Goal: Transaction & Acquisition: Purchase product/service

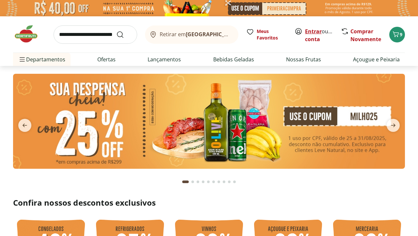
click at [309, 29] on link "Entrar" at bounding box center [313, 31] width 17 height 7
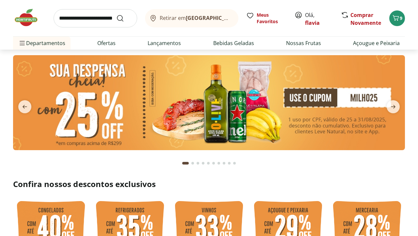
scroll to position [24, 0]
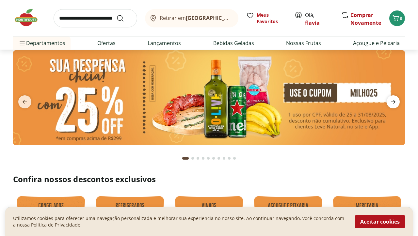
click at [391, 99] on icon "next" at bounding box center [394, 102] width 8 height 8
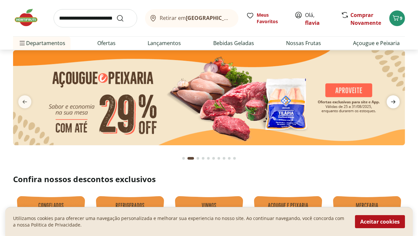
click at [393, 101] on icon "next" at bounding box center [394, 102] width 8 height 8
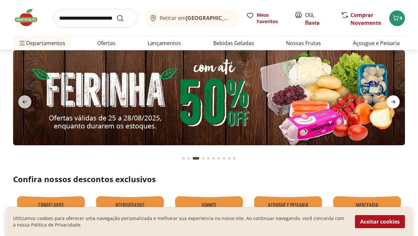
click at [393, 101] on icon "next" at bounding box center [394, 102] width 8 height 8
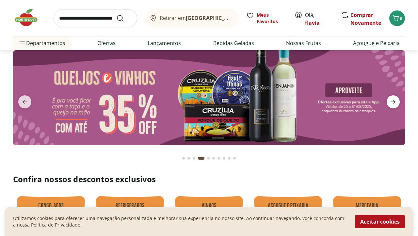
click at [393, 101] on icon "next" at bounding box center [394, 102] width 8 height 8
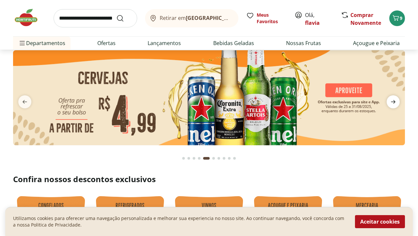
click at [393, 101] on icon "next" at bounding box center [394, 102] width 8 height 8
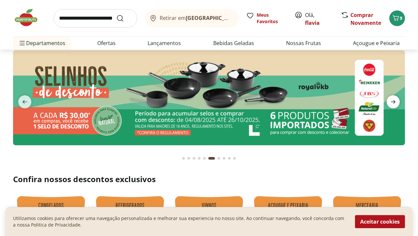
click at [393, 101] on icon "next" at bounding box center [394, 102] width 8 height 8
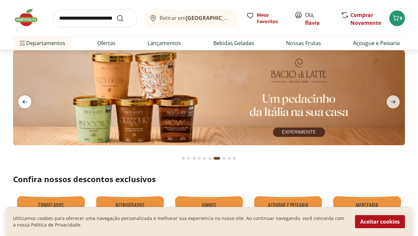
click at [27, 101] on icon "previous" at bounding box center [25, 102] width 8 height 8
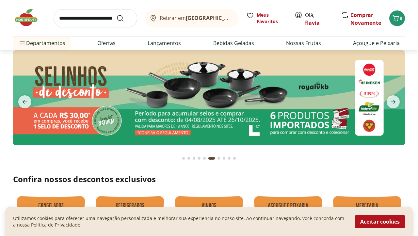
click at [127, 90] on img at bounding box center [209, 97] width 392 height 95
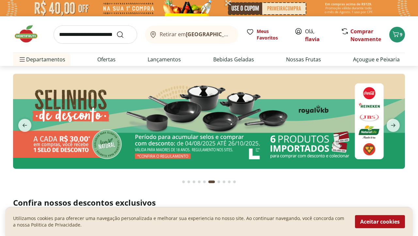
scroll to position [161, 0]
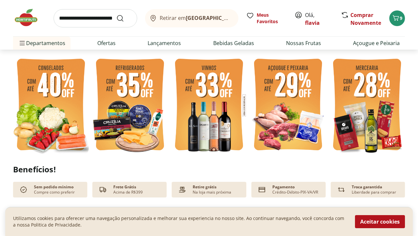
click at [203, 115] on img at bounding box center [209, 105] width 76 height 101
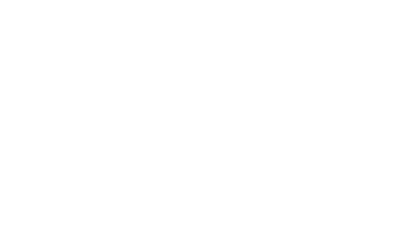
select select "**********"
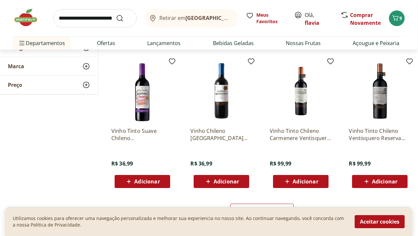
scroll to position [401, 0]
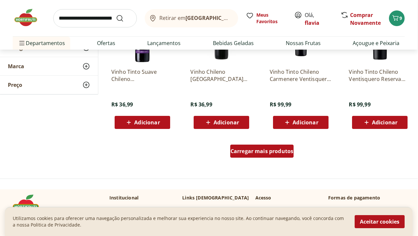
click at [267, 153] on span "Carregar mais produtos" at bounding box center [262, 151] width 63 height 5
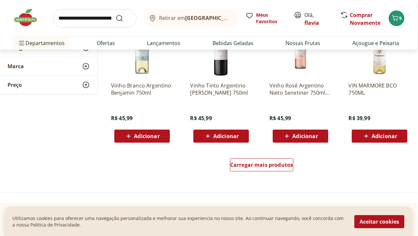
scroll to position [814, 1]
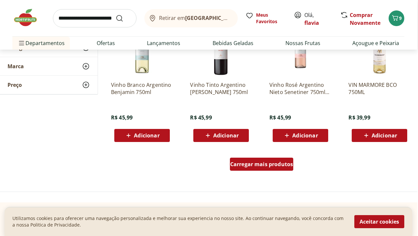
click at [256, 159] on div "Carregar mais produtos" at bounding box center [262, 164] width 64 height 13
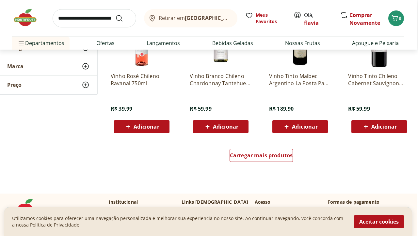
scroll to position [1262, 1]
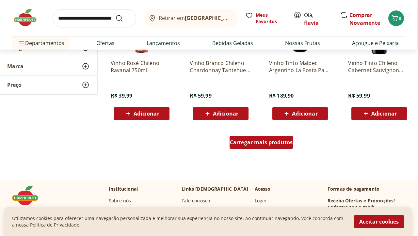
click at [248, 141] on span "Carregar mais produtos" at bounding box center [261, 142] width 63 height 5
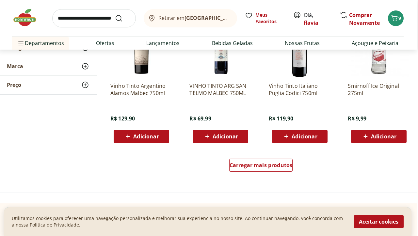
scroll to position [1666, 1]
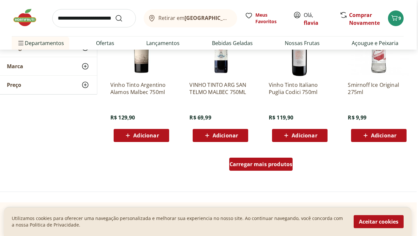
click at [252, 165] on span "Carregar mais produtos" at bounding box center [261, 164] width 63 height 5
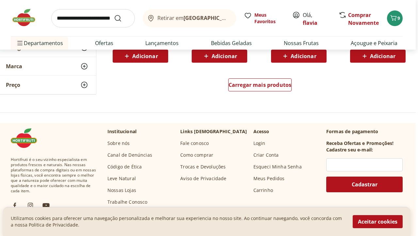
scroll to position [2173, 3]
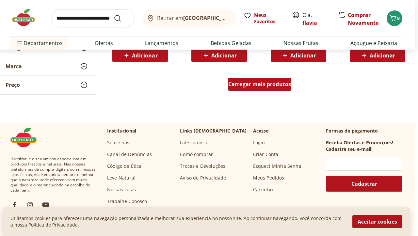
click at [276, 86] on span "Carregar mais produtos" at bounding box center [259, 84] width 63 height 5
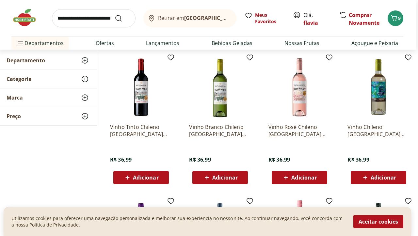
scroll to position [0, 2]
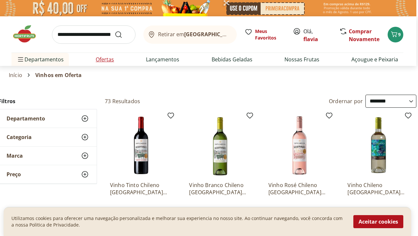
click at [105, 59] on link "Ofertas" at bounding box center [105, 60] width 18 height 8
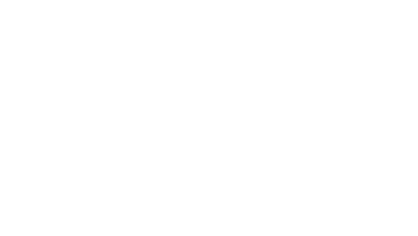
select select "**********"
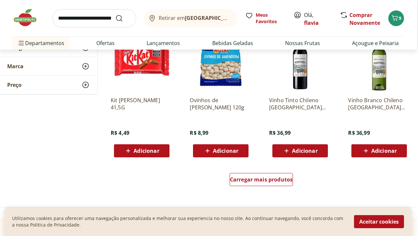
scroll to position [373, 1]
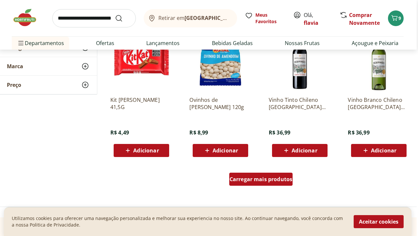
click at [266, 177] on span "Carregar mais produtos" at bounding box center [261, 179] width 63 height 5
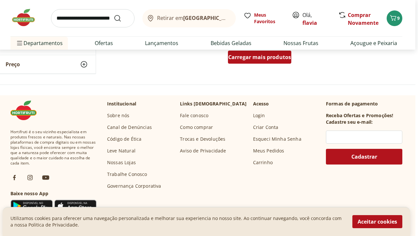
scroll to position [922, 3]
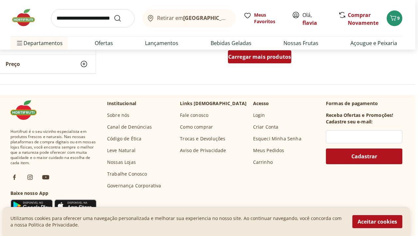
click at [268, 59] on span "Carregar mais produtos" at bounding box center [259, 56] width 63 height 5
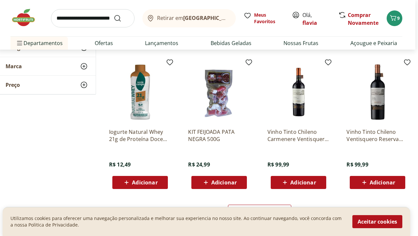
scroll to position [1194, 3]
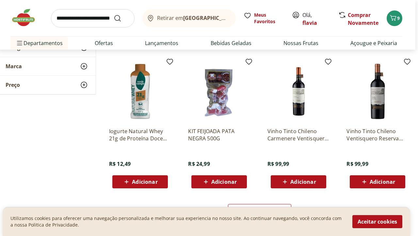
click at [298, 101] on img at bounding box center [299, 91] width 62 height 62
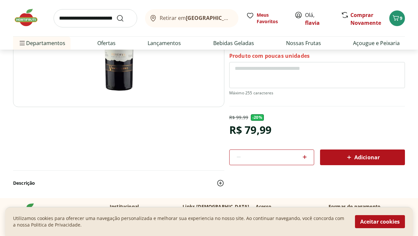
scroll to position [125, 0]
select select "**********"
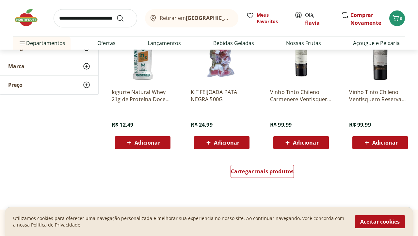
scroll to position [1234, 0]
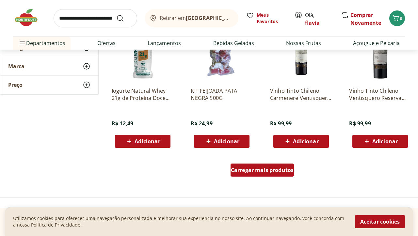
click at [259, 168] on span "Carregar mais produtos" at bounding box center [262, 170] width 63 height 5
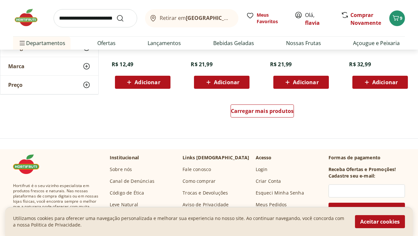
scroll to position [1722, 0]
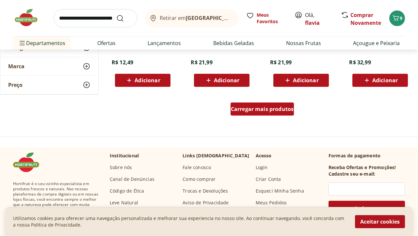
click at [281, 108] on span "Carregar mais produtos" at bounding box center [262, 109] width 63 height 5
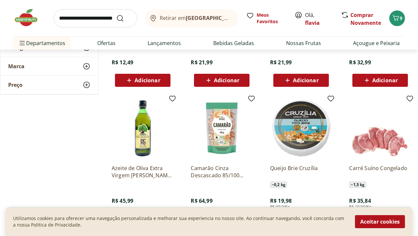
click at [145, 132] on img at bounding box center [143, 128] width 62 height 62
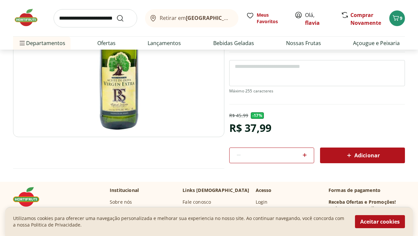
scroll to position [87, 0]
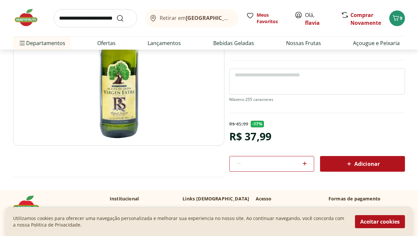
scroll to position [1722, 0]
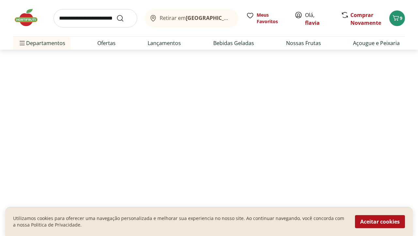
select select "**********"
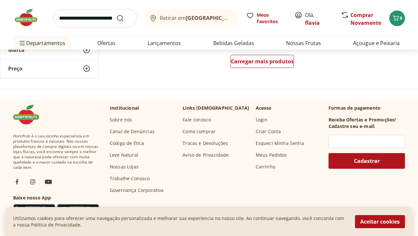
scroll to position [2198, 0]
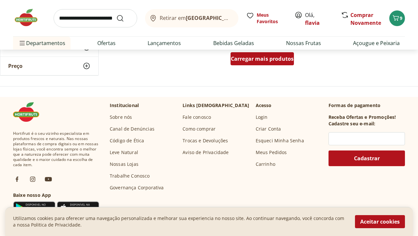
click at [284, 61] on span "Carregar mais produtos" at bounding box center [262, 58] width 63 height 5
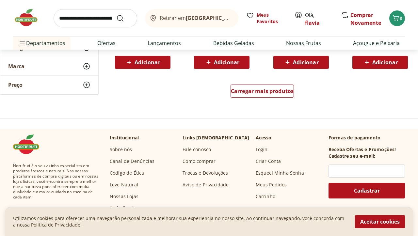
scroll to position [2593, 0]
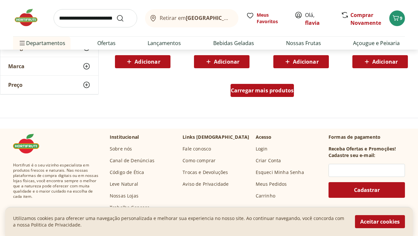
click at [277, 90] on span "Carregar mais produtos" at bounding box center [262, 90] width 63 height 5
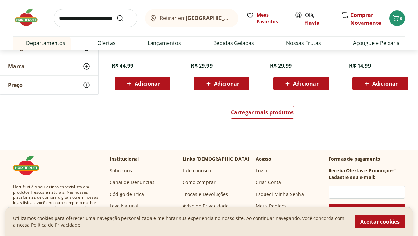
scroll to position [2999, 0]
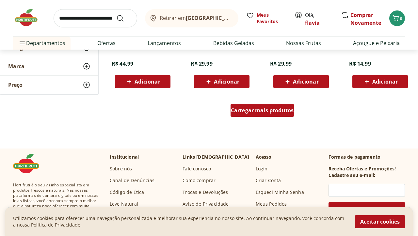
click at [281, 108] on span "Carregar mais produtos" at bounding box center [262, 110] width 63 height 5
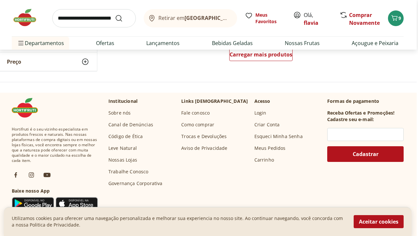
scroll to position [3483, 1]
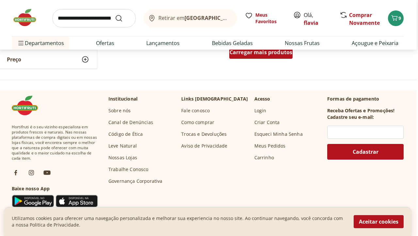
click at [275, 51] on span "Carregar mais produtos" at bounding box center [261, 52] width 63 height 5
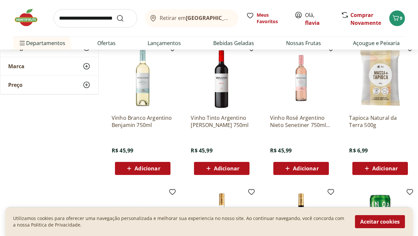
scroll to position [2326, 0]
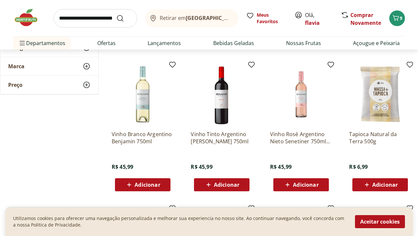
click at [108, 17] on input "search" at bounding box center [96, 18] width 84 height 18
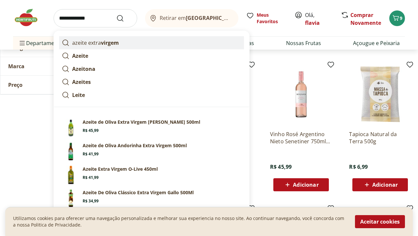
click at [100, 42] on p "azeite extra virgem" at bounding box center [95, 43] width 47 height 8
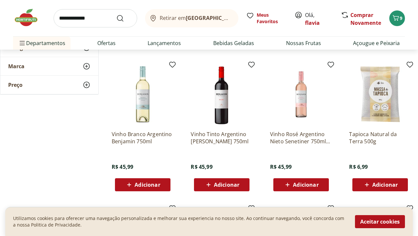
type input "**********"
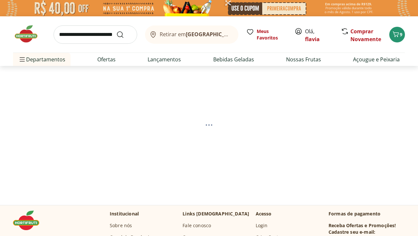
select select "**********"
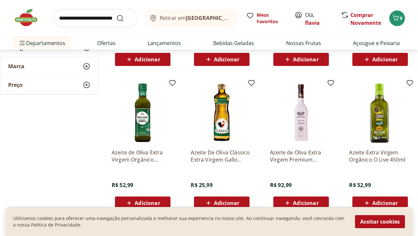
scroll to position [349, 0]
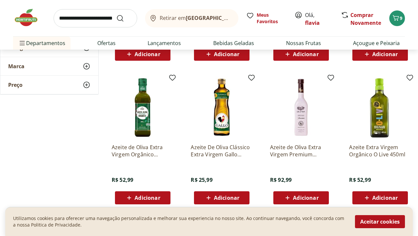
click at [298, 117] on img at bounding box center [301, 107] width 62 height 62
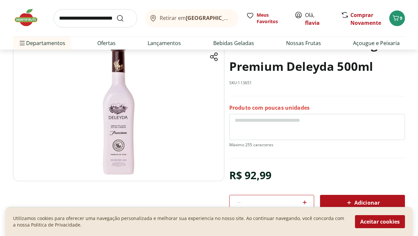
scroll to position [45, 0]
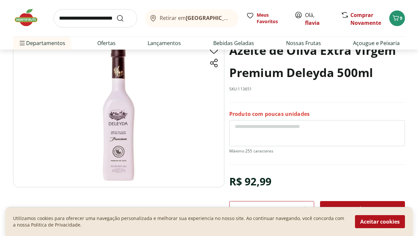
select select "**********"
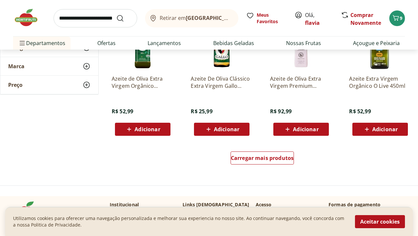
scroll to position [693, 0]
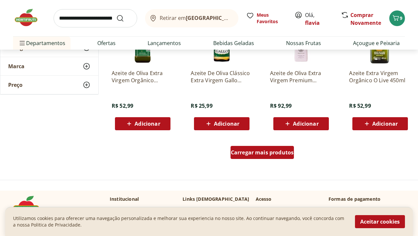
click at [277, 155] on span "Carregar mais produtos" at bounding box center [262, 152] width 63 height 5
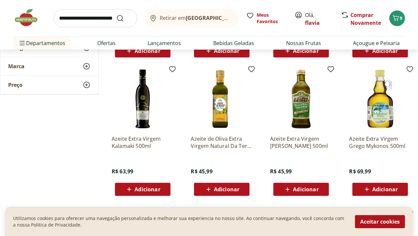
scroll to position [766, 0]
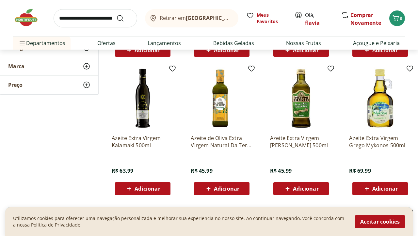
click at [143, 109] on img at bounding box center [143, 98] width 62 height 62
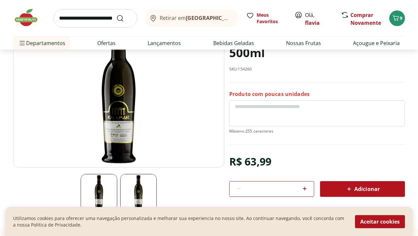
scroll to position [81, 0]
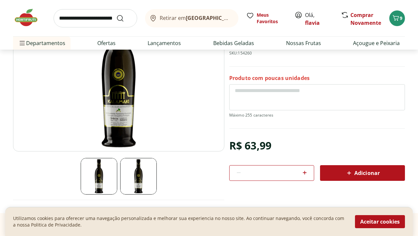
select select "**********"
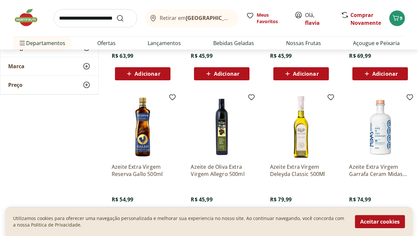
scroll to position [1150, 0]
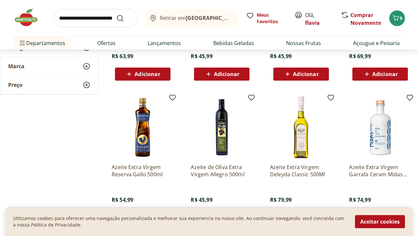
click at [386, 128] on img at bounding box center [380, 127] width 62 height 62
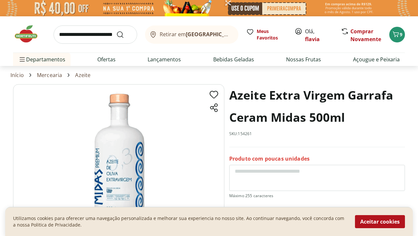
scroll to position [58, 0]
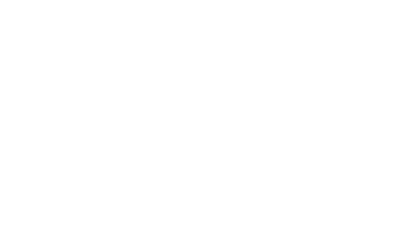
select select "**********"
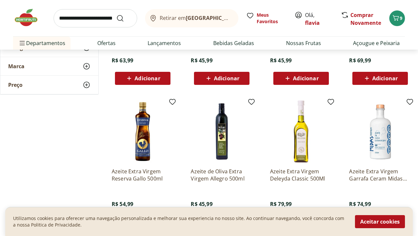
scroll to position [1708, 0]
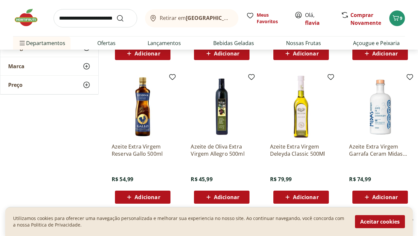
click at [224, 114] on img at bounding box center [222, 107] width 62 height 62
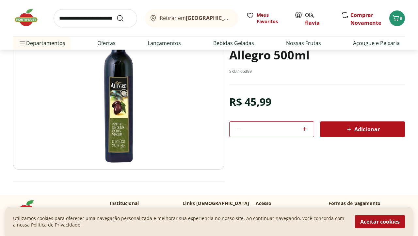
scroll to position [59, 0]
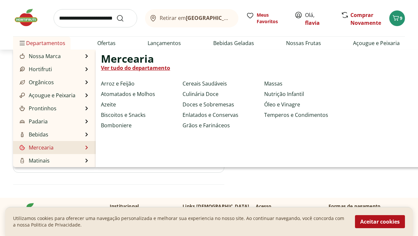
click at [155, 77] on div "Mercearia Ver tudo do departamento Arroz e Feijão Atomatados e Molhos Azeite Bi…" at bounding box center [182, 108] width 163 height 107
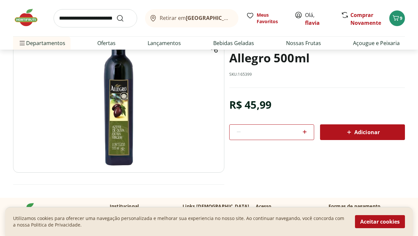
select select "**********"
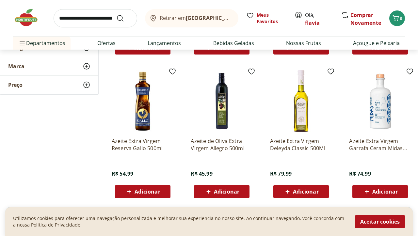
scroll to position [1982, 0]
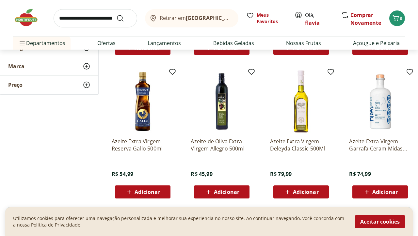
click at [150, 113] on img at bounding box center [143, 102] width 62 height 62
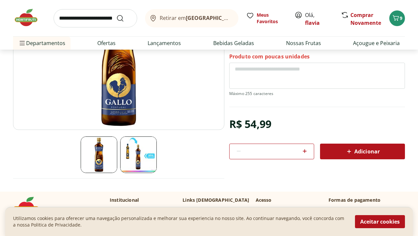
scroll to position [103, 0]
click at [138, 161] on img at bounding box center [138, 154] width 37 height 37
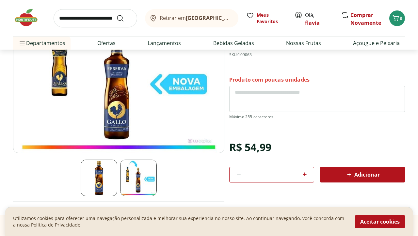
scroll to position [115, 0]
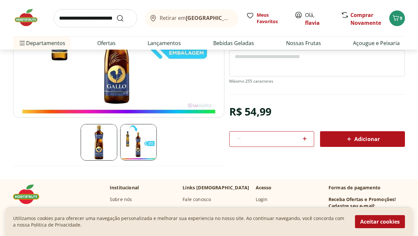
select select "**********"
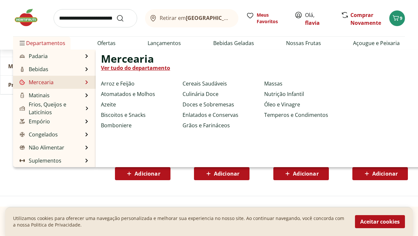
scroll to position [2140, 0]
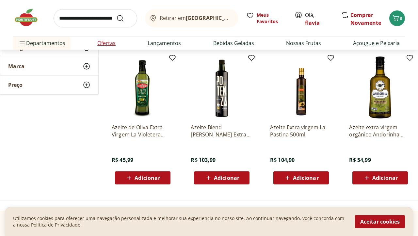
click at [105, 39] on link "Ofertas" at bounding box center [106, 43] width 18 height 8
select select "**********"
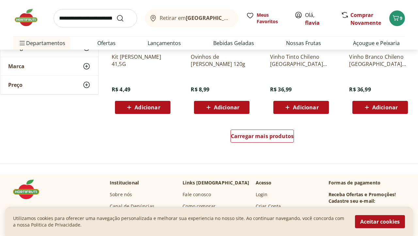
scroll to position [417, 0]
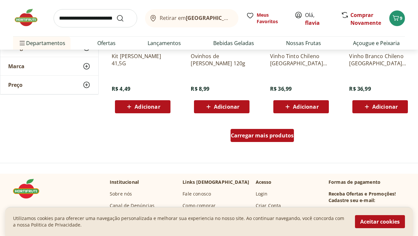
click at [264, 135] on span "Carregar mais produtos" at bounding box center [262, 135] width 63 height 5
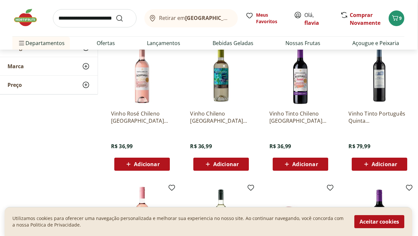
scroll to position [499, 0]
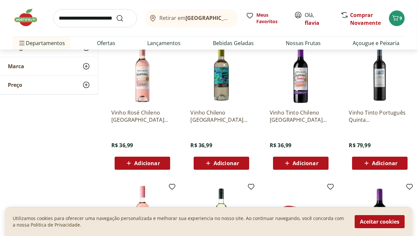
click at [372, 94] on img at bounding box center [380, 73] width 62 height 62
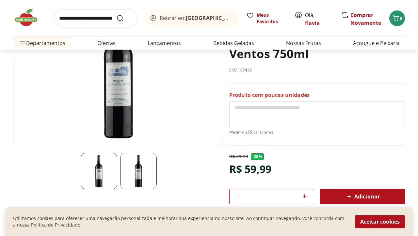
scroll to position [80, 0]
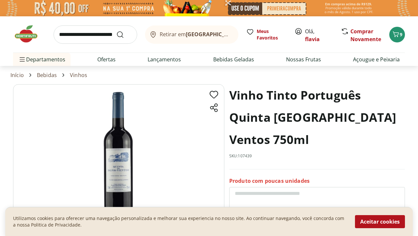
select select "**********"
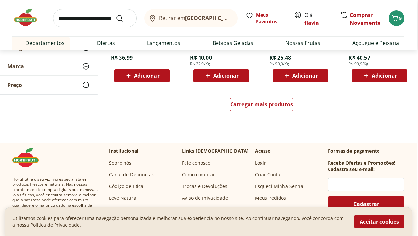
scroll to position [876, 1]
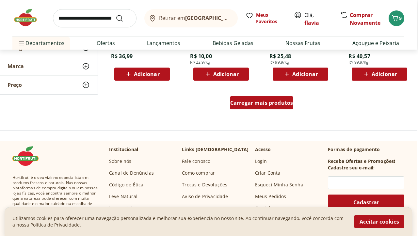
click at [288, 100] on span "Carregar mais produtos" at bounding box center [261, 102] width 63 height 5
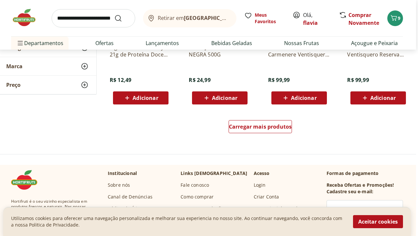
scroll to position [1285, 2]
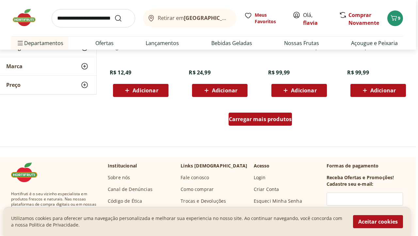
click at [247, 117] on span "Carregar mais produtos" at bounding box center [260, 119] width 63 height 5
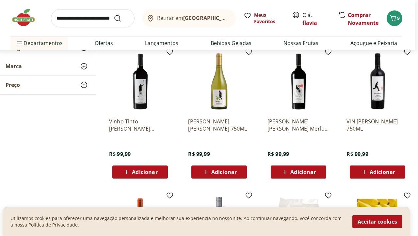
scroll to position [1345, 3]
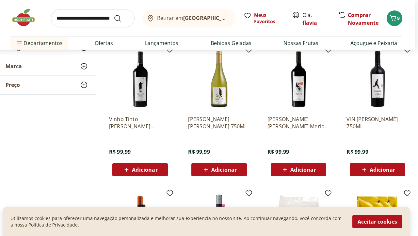
click at [301, 96] on img at bounding box center [299, 79] width 62 height 62
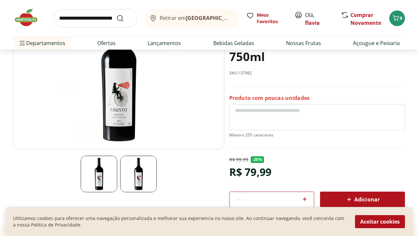
scroll to position [84, 0]
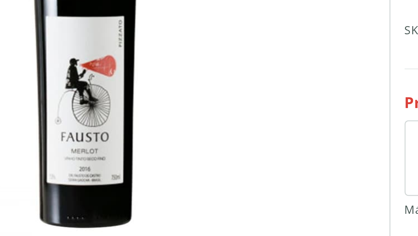
scroll to position [81, 0]
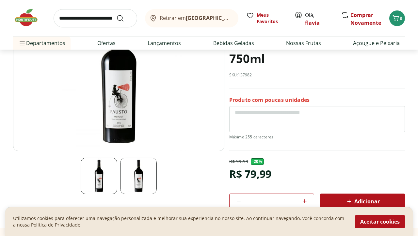
select select "**********"
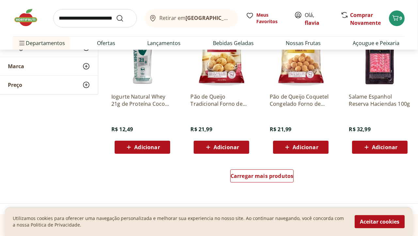
scroll to position [1667, 0]
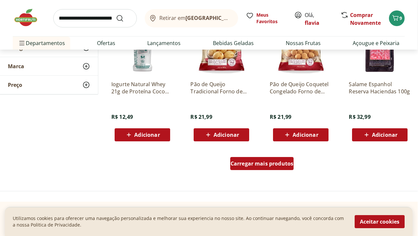
click at [247, 164] on span "Carregar mais produtos" at bounding box center [262, 163] width 63 height 5
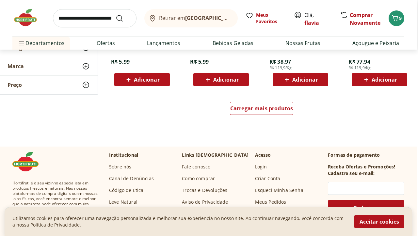
scroll to position [2163, 1]
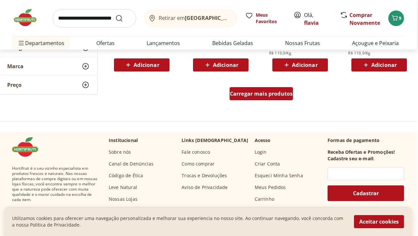
click at [286, 92] on span "Carregar mais produtos" at bounding box center [261, 93] width 63 height 5
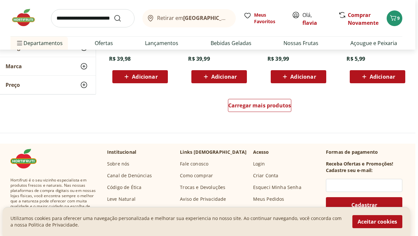
scroll to position [2579, 3]
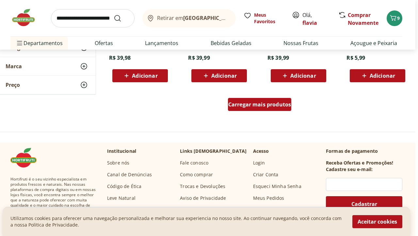
click at [286, 99] on div "Carregar mais produtos" at bounding box center [260, 104] width 64 height 13
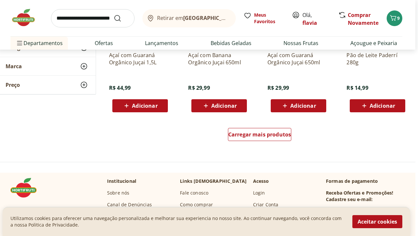
scroll to position [2975, 3]
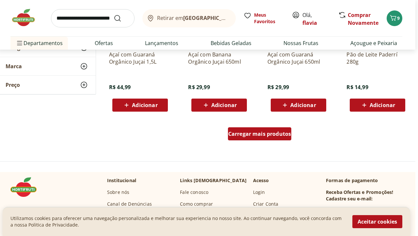
click at [273, 138] on div "Carregar mais produtos" at bounding box center [260, 133] width 64 height 13
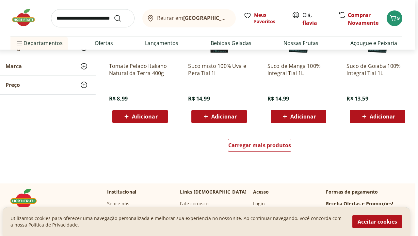
scroll to position [3396, 3]
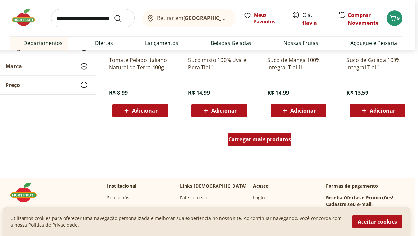
click at [285, 139] on span "Carregar mais produtos" at bounding box center [259, 139] width 63 height 5
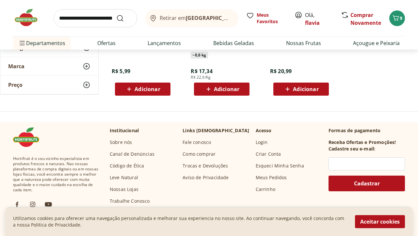
scroll to position [3558, 0]
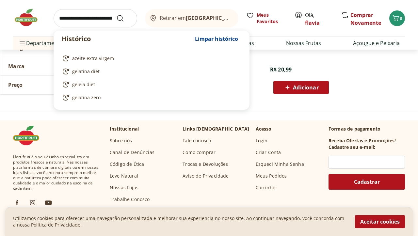
click at [99, 19] on input "search" at bounding box center [96, 18] width 84 height 18
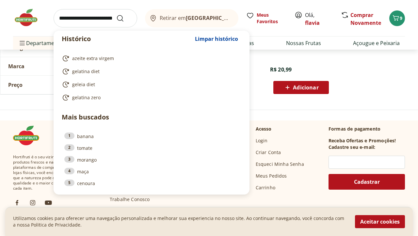
click at [31, 21] on img at bounding box center [29, 18] width 33 height 20
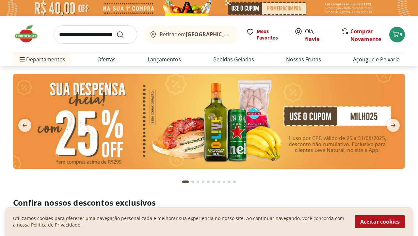
click at [232, 126] on img at bounding box center [209, 121] width 392 height 95
click at [322, 144] on img at bounding box center [209, 121] width 392 height 95
click at [374, 111] on img at bounding box center [209, 121] width 392 height 95
click at [76, 128] on img at bounding box center [209, 121] width 392 height 95
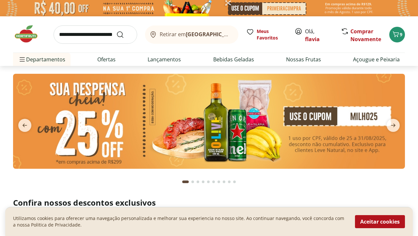
click at [106, 40] on input "search" at bounding box center [96, 34] width 84 height 18
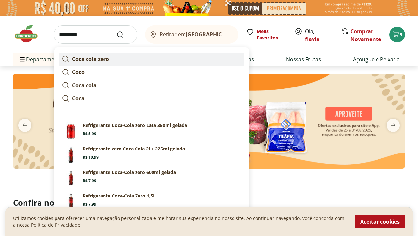
click at [99, 61] on strong "Coca cola zero" at bounding box center [90, 59] width 37 height 7
type input "**********"
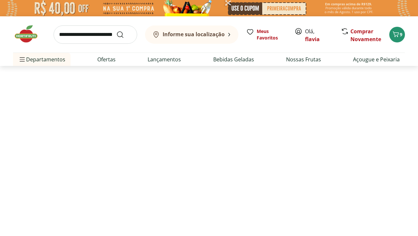
select select "**********"
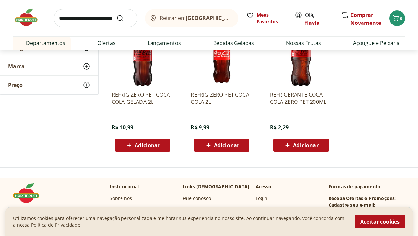
scroll to position [259, 0]
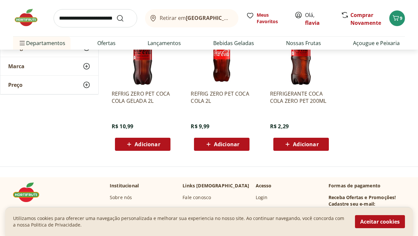
click at [308, 142] on span "Adicionar" at bounding box center [305, 144] width 25 height 5
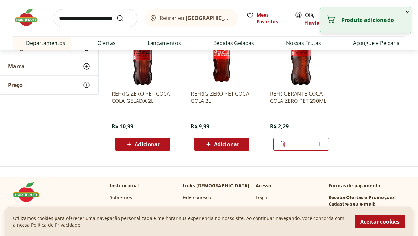
click at [322, 143] on icon at bounding box center [319, 144] width 8 height 8
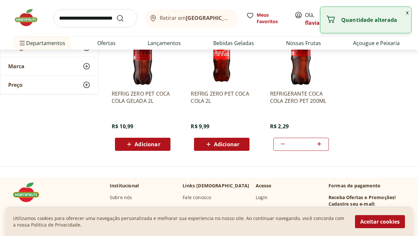
click at [322, 143] on icon at bounding box center [319, 144] width 8 height 8
type input "*"
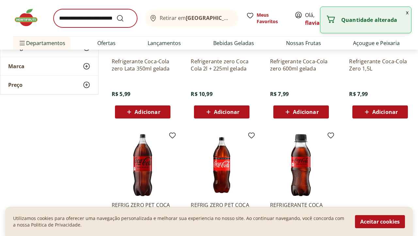
scroll to position [120, 0]
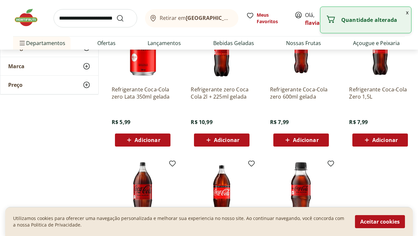
click at [100, 21] on input "search" at bounding box center [96, 18] width 84 height 18
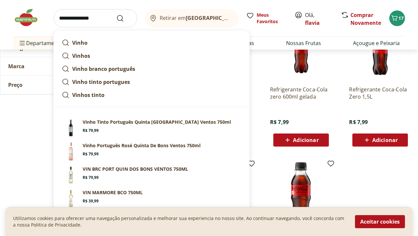
type input "**********"
click at [124, 18] on button "Submit Search" at bounding box center [124, 18] width 16 height 8
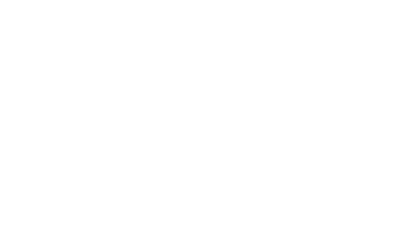
select select "**********"
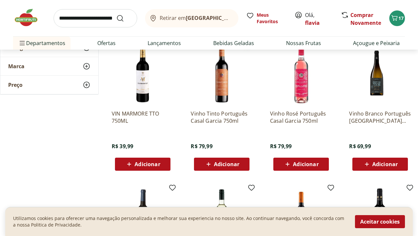
scroll to position [241, 0]
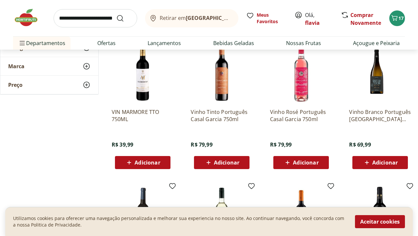
click at [377, 89] on img at bounding box center [380, 72] width 62 height 62
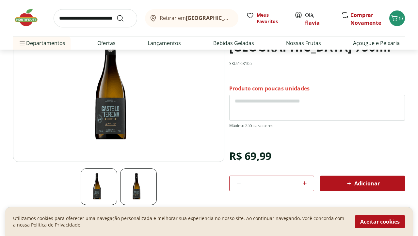
scroll to position [77, 0]
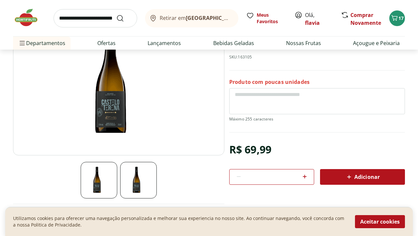
select select "**********"
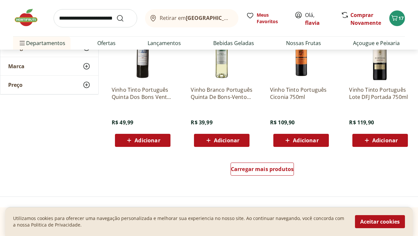
scroll to position [406, 0]
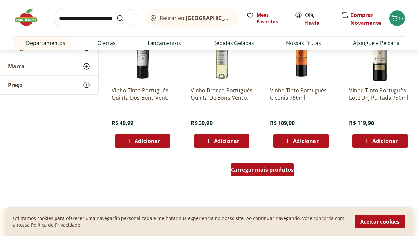
click at [292, 172] on span "Carregar mais produtos" at bounding box center [262, 169] width 63 height 5
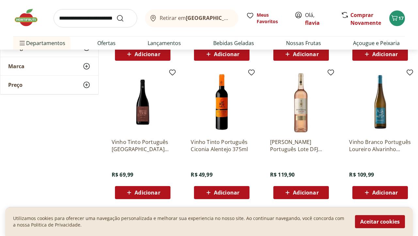
scroll to position [494, 0]
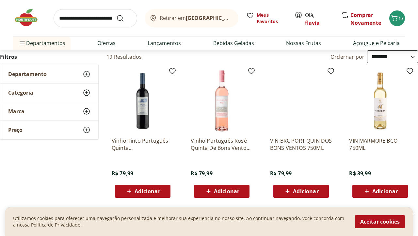
scroll to position [13, 0]
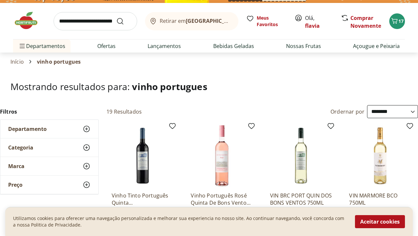
click at [106, 23] on input "search" at bounding box center [96, 21] width 84 height 18
type input "**********"
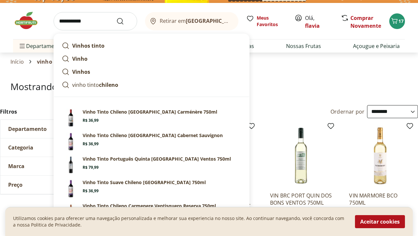
click at [124, 21] on button "Submit Search" at bounding box center [124, 21] width 16 height 8
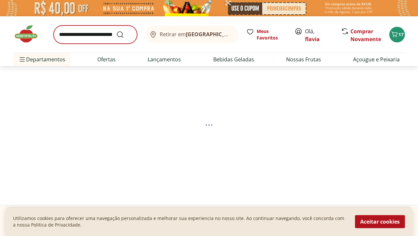
select select "**********"
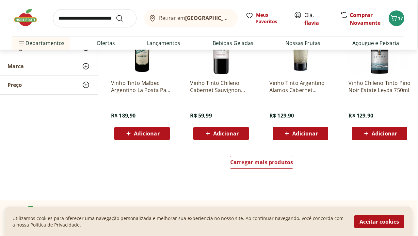
scroll to position [840, 1]
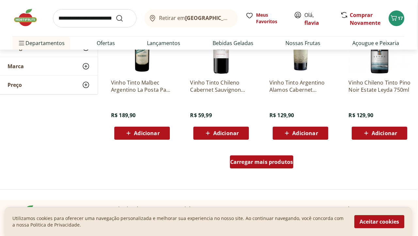
click at [275, 163] on span "Carregar mais produtos" at bounding box center [261, 161] width 63 height 5
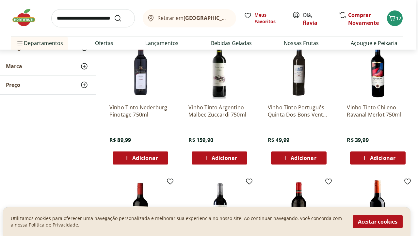
scroll to position [953, 1]
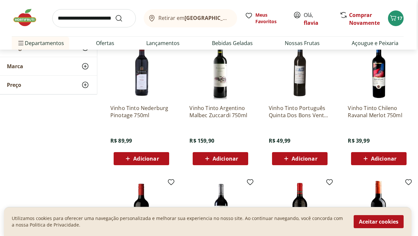
click at [304, 71] on img at bounding box center [300, 68] width 62 height 62
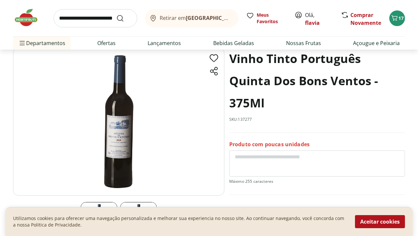
scroll to position [36, 0]
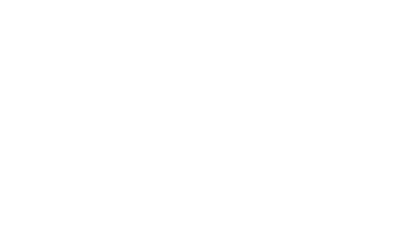
select select "**********"
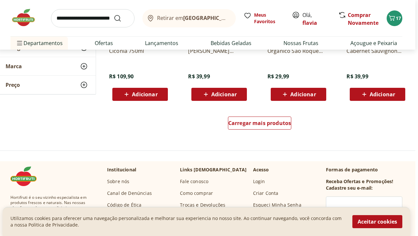
scroll to position [2113, 3]
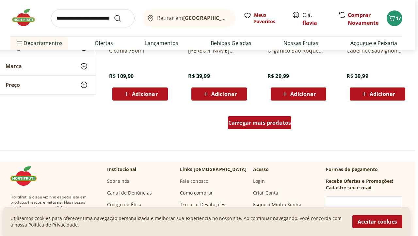
click at [259, 124] on span "Carregar mais produtos" at bounding box center [259, 122] width 63 height 5
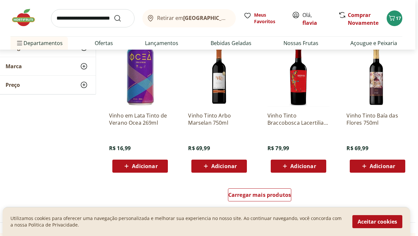
scroll to position [2486, 3]
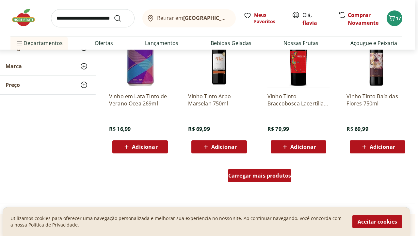
click at [254, 178] on span "Carregar mais produtos" at bounding box center [259, 175] width 63 height 5
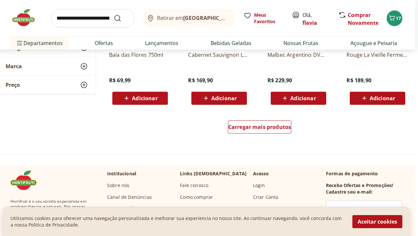
scroll to position [2961, 3]
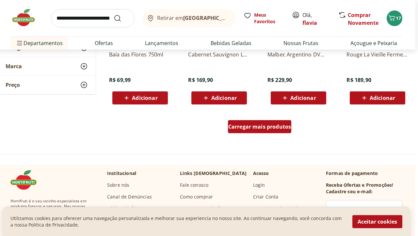
click at [277, 126] on span "Carregar mais produtos" at bounding box center [259, 126] width 63 height 5
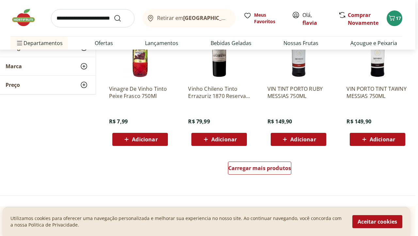
scroll to position [3353, 3]
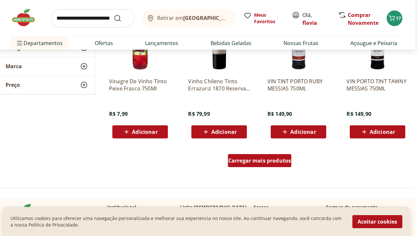
click at [283, 157] on div "Carregar mais produtos" at bounding box center [260, 160] width 64 height 13
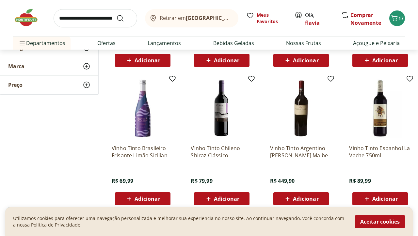
scroll to position [3425, 0]
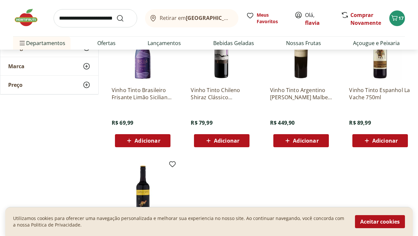
scroll to position [3474, 0]
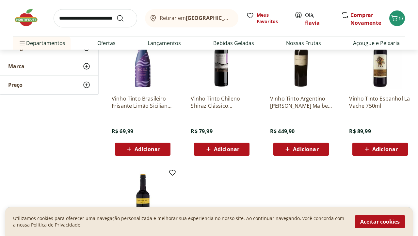
click at [216, 92] on div "Vinho Tinto Chileno Shiraz Clássico Ventisquero 750ml R$ 79,99 Adicionar" at bounding box center [222, 123] width 62 height 66
click at [222, 74] on img at bounding box center [222, 59] width 62 height 62
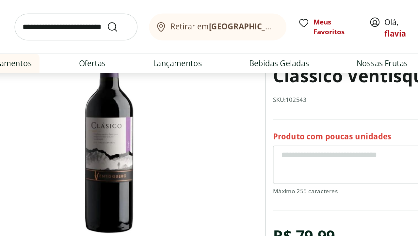
scroll to position [12, 0]
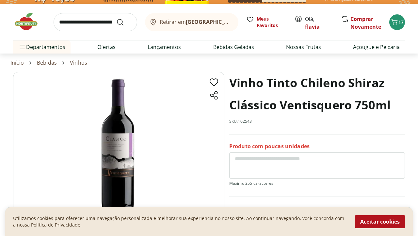
select select "**********"
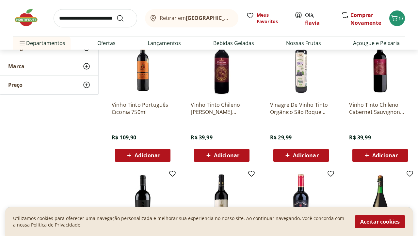
scroll to position [2589, 0]
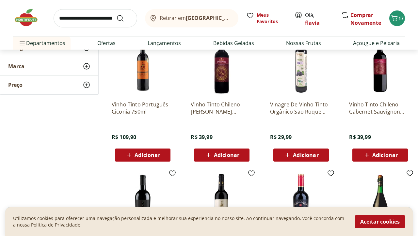
click at [225, 94] on img at bounding box center [222, 65] width 62 height 62
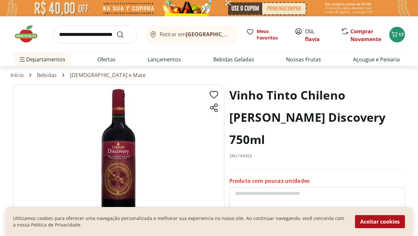
scroll to position [0, 0]
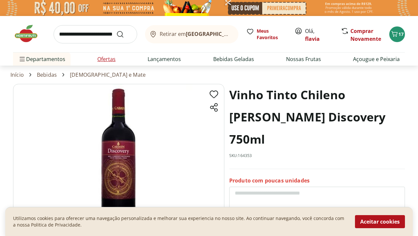
click at [109, 57] on link "Ofertas" at bounding box center [106, 59] width 18 height 8
select select "**********"
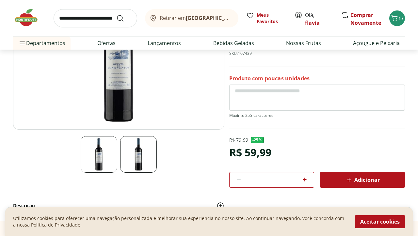
scroll to position [79, 0]
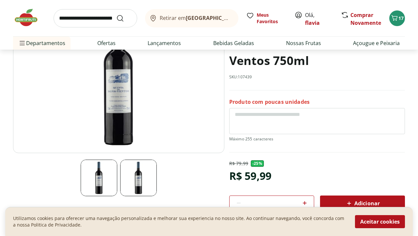
click at [370, 200] on span "Adicionar" at bounding box center [362, 204] width 35 height 8
click at [111, 17] on input "search" at bounding box center [96, 18] width 84 height 18
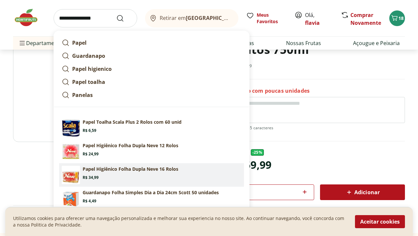
scroll to position [89, 0]
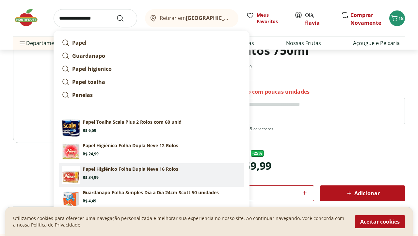
type input "**********"
click at [124, 18] on button "Submit Search" at bounding box center [124, 18] width 16 height 8
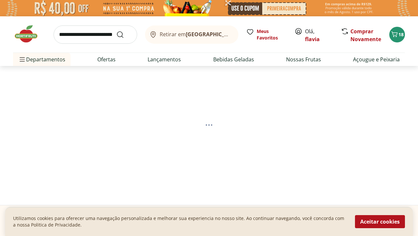
select select "**********"
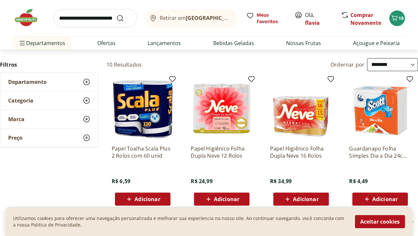
scroll to position [67, 0]
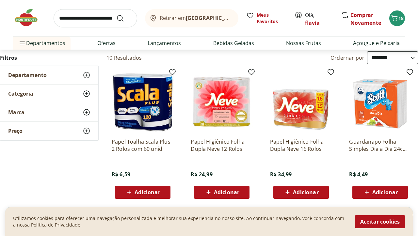
click at [378, 191] on span "Adicionar" at bounding box center [385, 192] width 25 height 5
click at [115, 21] on input "search" at bounding box center [96, 18] width 84 height 18
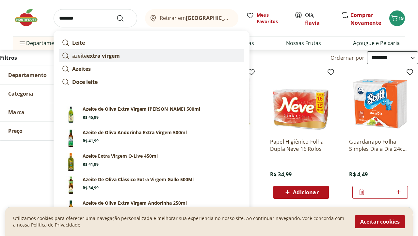
click at [107, 55] on strong "extra virgem" at bounding box center [103, 55] width 33 height 7
type input "**********"
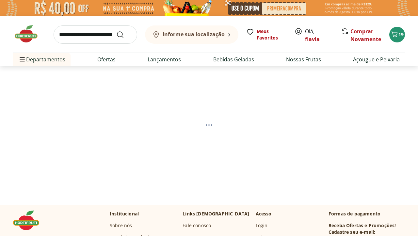
select select "**********"
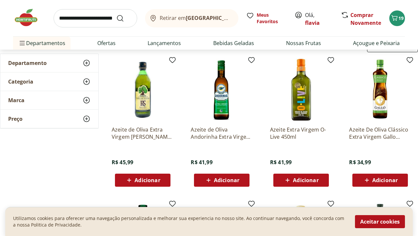
scroll to position [81, 0]
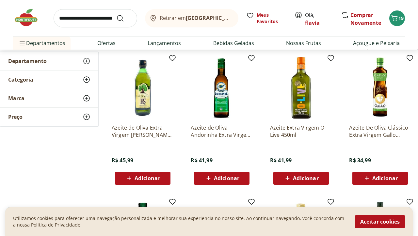
click at [389, 100] on img at bounding box center [380, 88] width 62 height 62
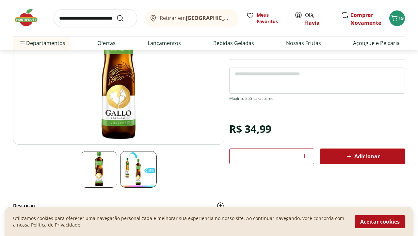
scroll to position [91, 0]
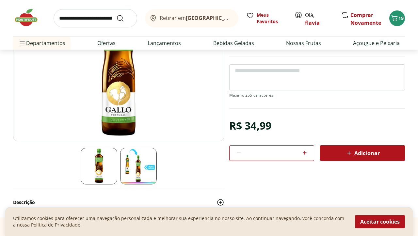
select select "**********"
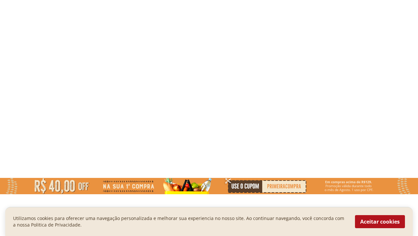
scroll to position [81, 0]
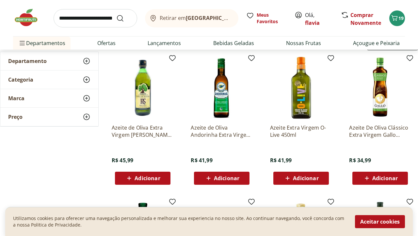
click at [200, 129] on p "Azeite de Oliva Andorinha Extra Virgem 500ml" at bounding box center [222, 131] width 62 height 14
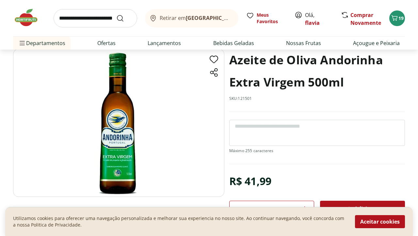
scroll to position [27, 0]
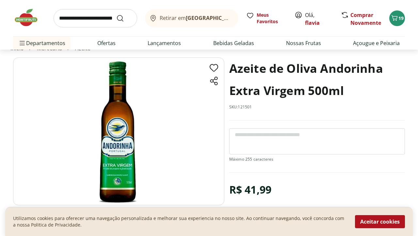
select select "**********"
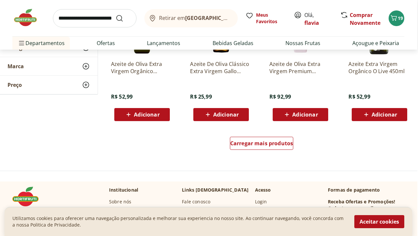
scroll to position [433, 1]
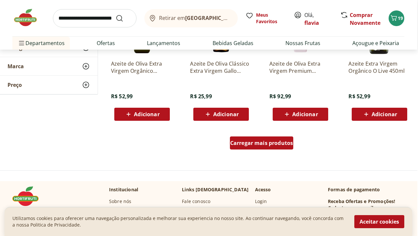
click at [268, 141] on span "Carregar mais produtos" at bounding box center [261, 143] width 63 height 5
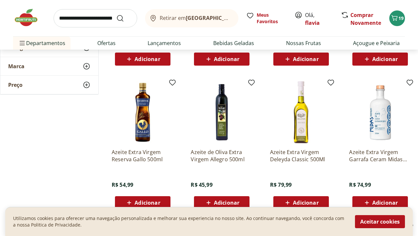
scroll to position [626, 0]
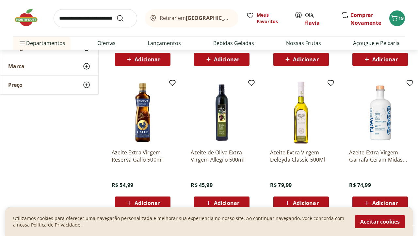
click at [221, 112] on img at bounding box center [222, 113] width 62 height 62
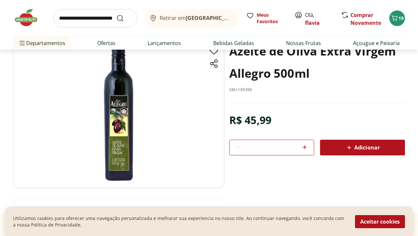
scroll to position [45, 0]
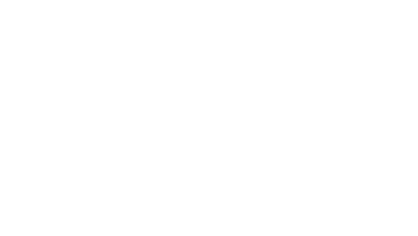
select select "**********"
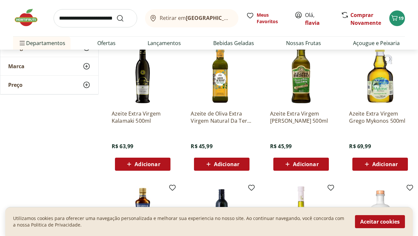
scroll to position [1059, 0]
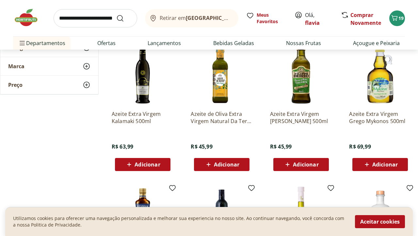
click at [298, 76] on img at bounding box center [301, 74] width 62 height 62
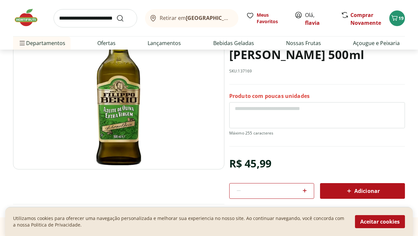
scroll to position [62, 0]
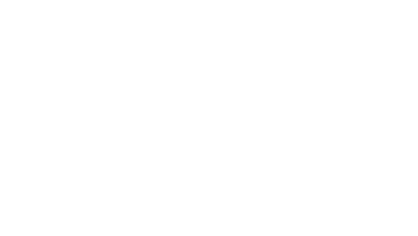
scroll to position [1059, 0]
select select "**********"
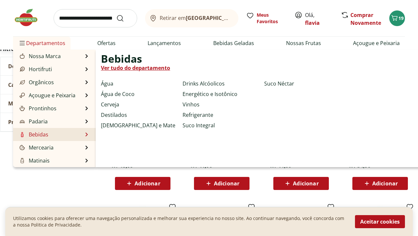
scroll to position [83, 0]
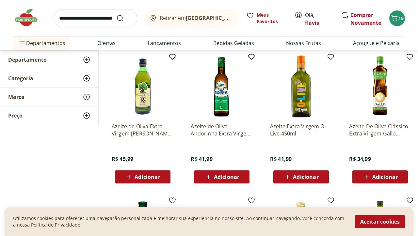
click at [297, 89] on img at bounding box center [301, 87] width 62 height 62
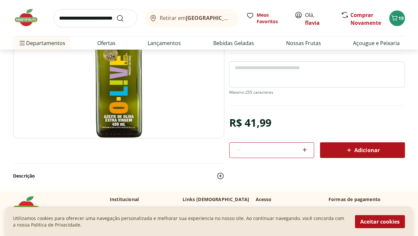
scroll to position [94, 0]
select select "**********"
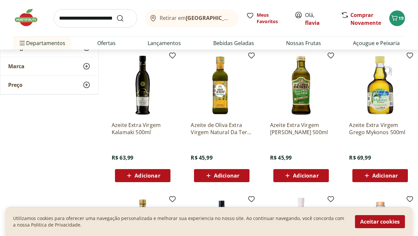
scroll to position [511, 0]
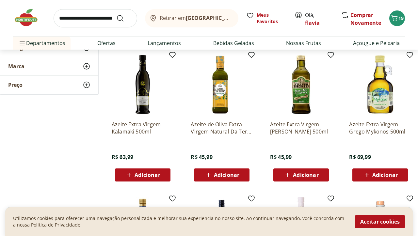
click at [294, 175] on span "Adicionar" at bounding box center [305, 175] width 25 height 5
click at [401, 16] on span "20" at bounding box center [401, 18] width 5 height 6
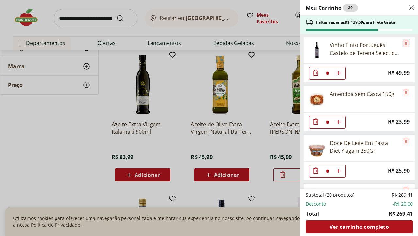
click at [403, 42] on icon "Remove" at bounding box center [406, 43] width 8 height 8
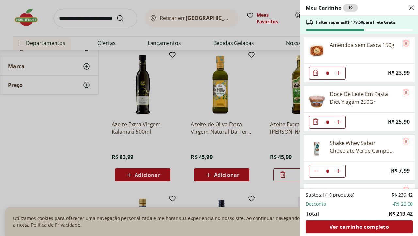
click at [403, 41] on icon "Remove" at bounding box center [406, 43] width 8 height 8
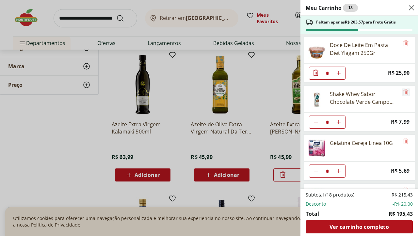
click at [404, 91] on icon "Remove" at bounding box center [406, 92] width 8 height 8
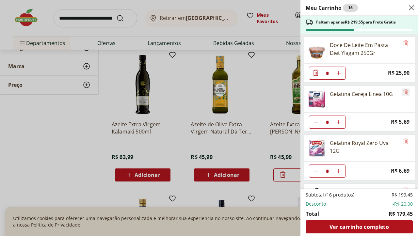
click at [403, 92] on icon "Remove" at bounding box center [406, 92] width 8 height 8
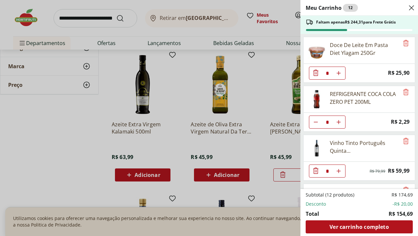
scroll to position [0, 0]
click at [404, 44] on icon "Remove" at bounding box center [406, 43] width 8 height 8
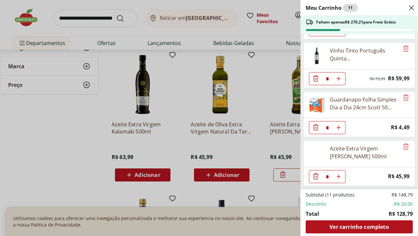
scroll to position [43, 0]
click at [84, 141] on div "Meu Carrinho 11 Faltam apenas R$ 270,21 para Frete Grátis REFRIGERANTE COCA COL…" at bounding box center [209, 118] width 418 height 236
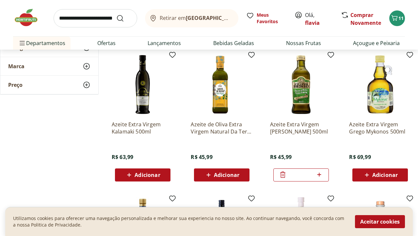
click at [107, 17] on input "search" at bounding box center [96, 18] width 84 height 18
type input "*****"
click at [124, 18] on button "Submit Search" at bounding box center [124, 18] width 16 height 8
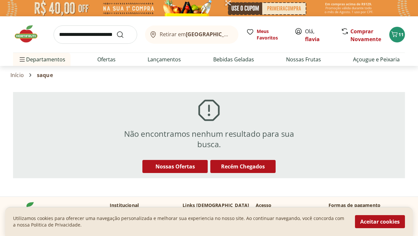
click at [72, 31] on input "search" at bounding box center [96, 34] width 84 height 18
type input "**********"
click at [124, 34] on button "Submit Search" at bounding box center [124, 35] width 16 height 8
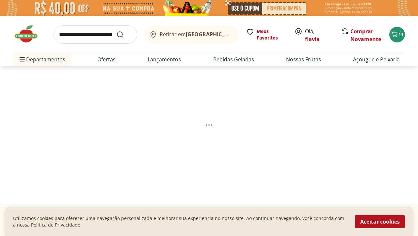
select select "**********"
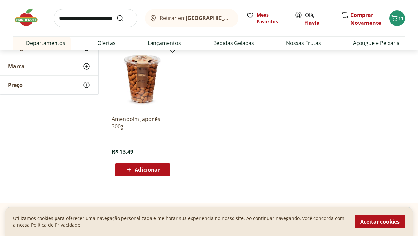
scroll to position [378, 0]
click at [168, 42] on link "Lançamentos" at bounding box center [164, 43] width 33 height 8
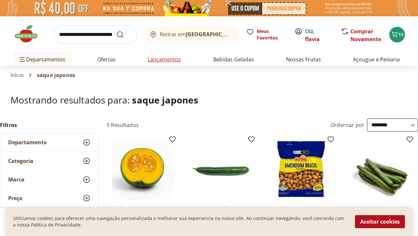
select select "**********"
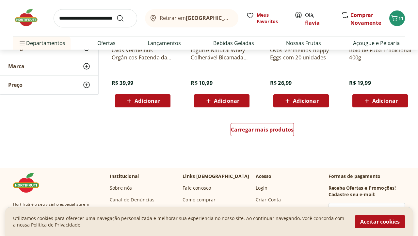
scroll to position [423, 0]
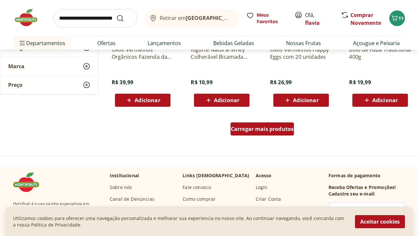
click at [284, 126] on span "Carregar mais produtos" at bounding box center [262, 128] width 63 height 5
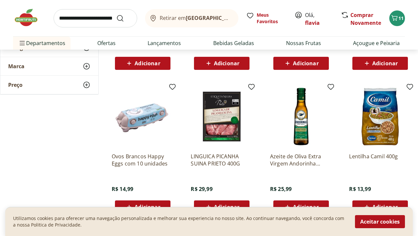
scroll to position [743, 0]
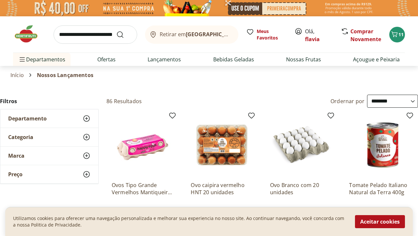
select select "**********"
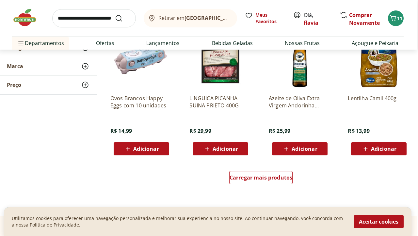
scroll to position [803, 1]
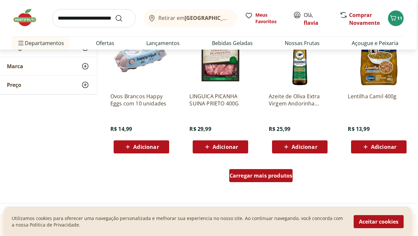
click at [268, 173] on span "Carregar mais produtos" at bounding box center [261, 175] width 63 height 5
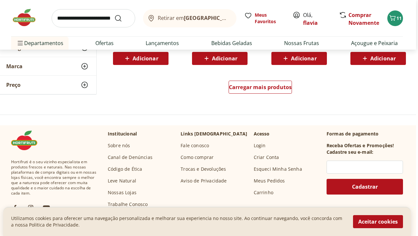
scroll to position [1318, 2]
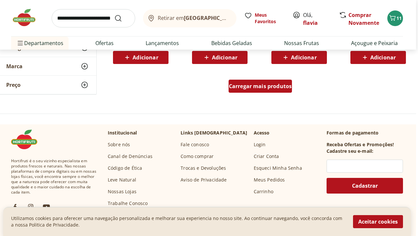
click at [282, 85] on span "Carregar mais produtos" at bounding box center [260, 86] width 63 height 5
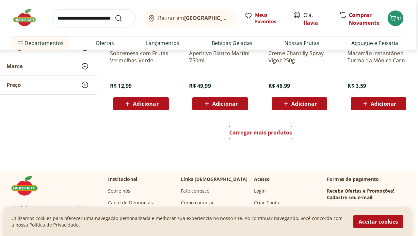
scroll to position [1706, 2]
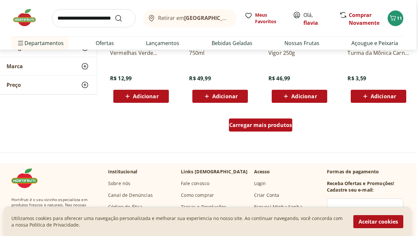
click at [285, 126] on span "Carregar mais produtos" at bounding box center [260, 125] width 63 height 5
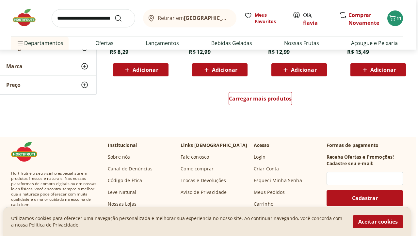
scroll to position [2173, 2]
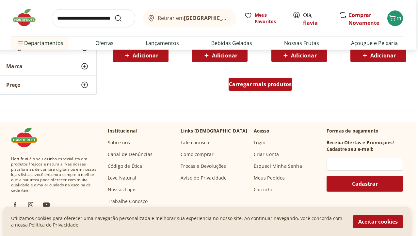
click at [254, 85] on span "Carregar mais produtos" at bounding box center [260, 84] width 63 height 5
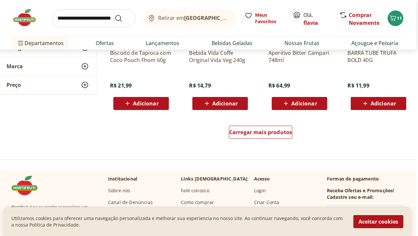
scroll to position [2551, 0]
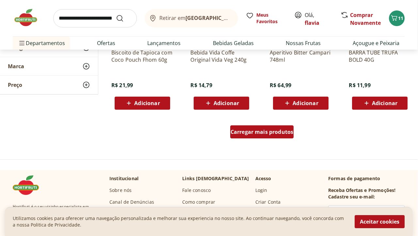
click at [277, 127] on div "Carregar mais produtos" at bounding box center [262, 131] width 64 height 13
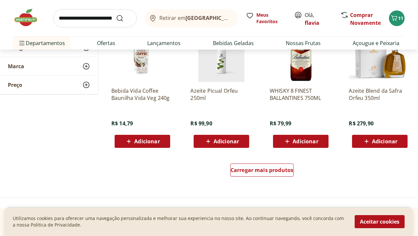
scroll to position [2940, 0]
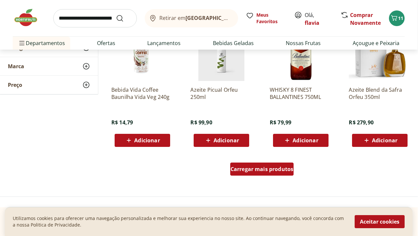
click at [276, 170] on span "Carregar mais produtos" at bounding box center [262, 169] width 63 height 5
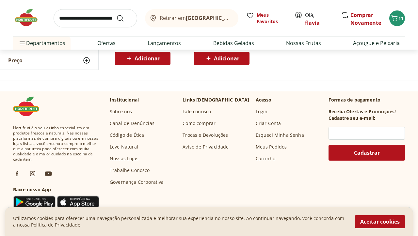
scroll to position [3172, 0]
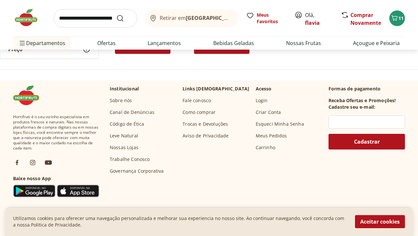
click at [93, 22] on input "search" at bounding box center [96, 18] width 84 height 18
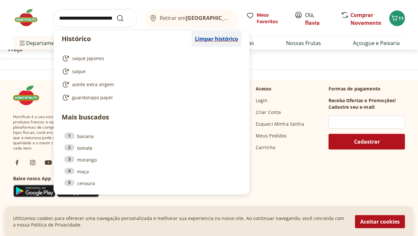
click at [217, 39] on span "Limpar histórico" at bounding box center [216, 38] width 43 height 5
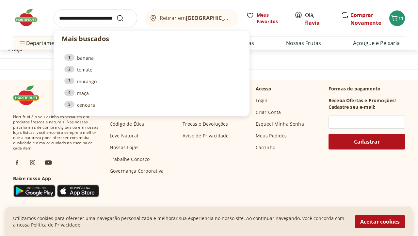
click at [90, 15] on input "search" at bounding box center [96, 18] width 84 height 18
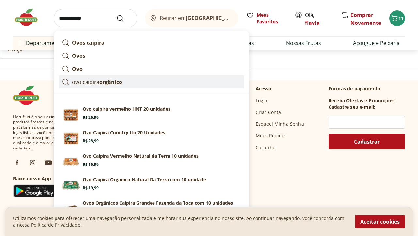
click at [105, 81] on strong "orgânico" at bounding box center [110, 81] width 23 height 7
type input "**********"
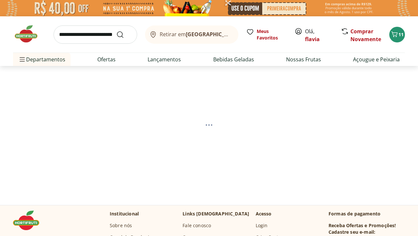
select select "**********"
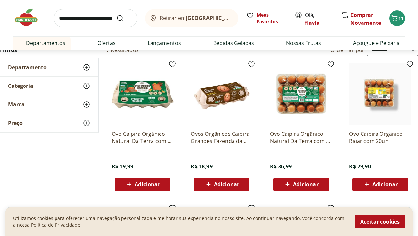
scroll to position [72, 0]
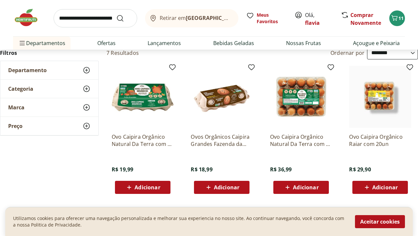
click at [228, 100] on img at bounding box center [222, 97] width 62 height 62
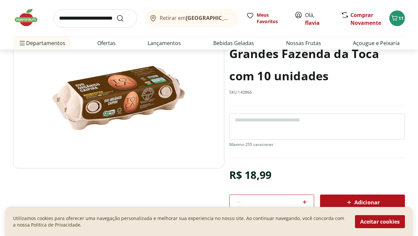
scroll to position [65, 0]
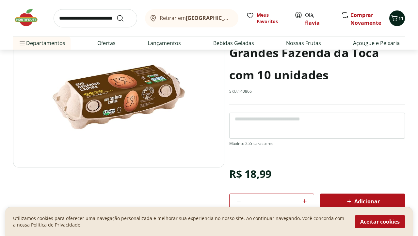
click at [400, 17] on span "11" at bounding box center [401, 18] width 5 height 6
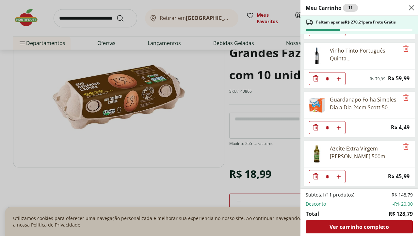
scroll to position [43, 0]
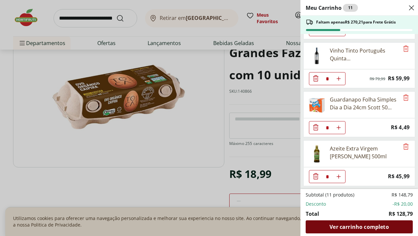
click at [374, 228] on span "Ver carrinho completo" at bounding box center [359, 227] width 59 height 5
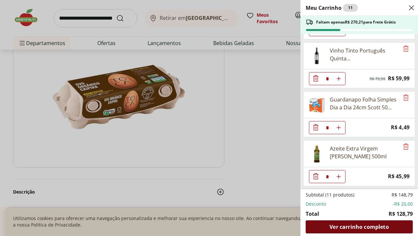
scroll to position [0, 0]
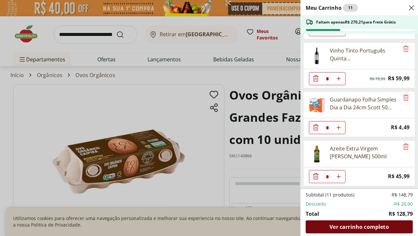
click at [369, 226] on span "Ver carrinho completo" at bounding box center [359, 227] width 59 height 5
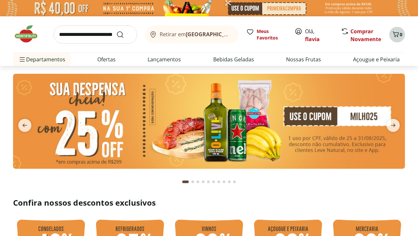
click at [397, 33] on icon "Carrinho" at bounding box center [396, 34] width 6 height 6
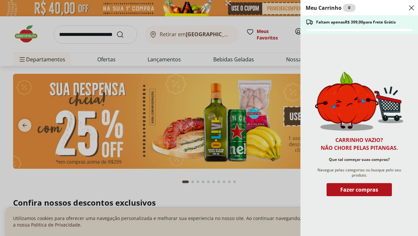
click at [411, 6] on icon "Close" at bounding box center [412, 8] width 8 height 8
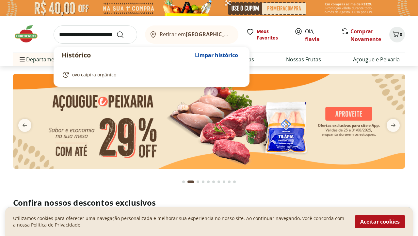
click at [98, 34] on input "search" at bounding box center [96, 34] width 84 height 18
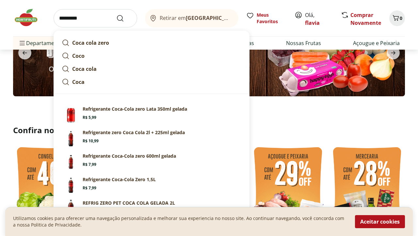
scroll to position [73, 0]
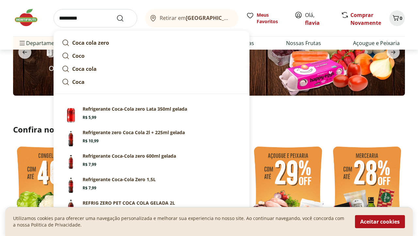
type input "*********"
click at [124, 18] on button "Submit Search" at bounding box center [124, 18] width 16 height 8
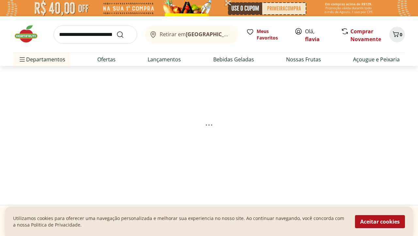
select select "**********"
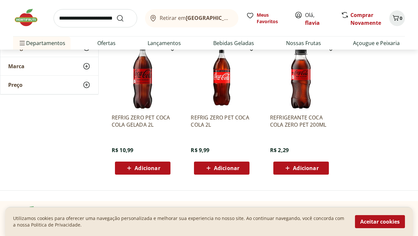
scroll to position [237, 0]
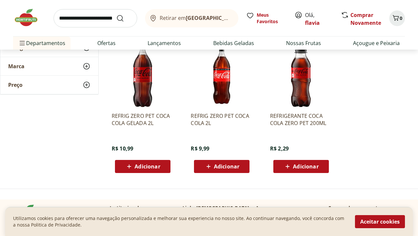
click at [307, 165] on span "Adicionar" at bounding box center [305, 166] width 25 height 5
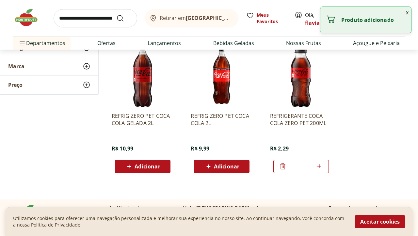
click at [321, 166] on icon at bounding box center [319, 166] width 8 height 8
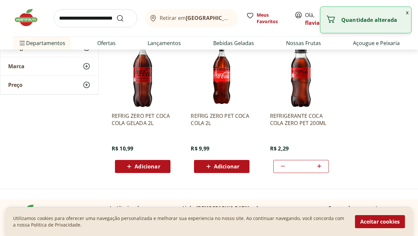
click at [321, 166] on icon at bounding box center [319, 166] width 8 height 8
type input "*"
click at [94, 20] on input "search" at bounding box center [96, 18] width 84 height 18
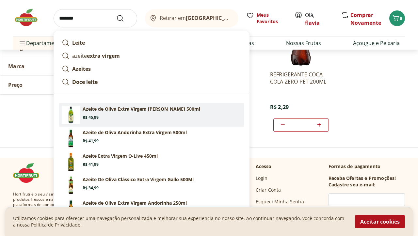
scroll to position [279, 0]
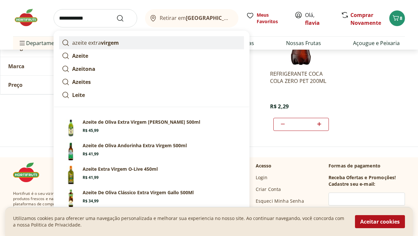
click at [118, 43] on strong "virgem" at bounding box center [110, 42] width 18 height 7
type input "**********"
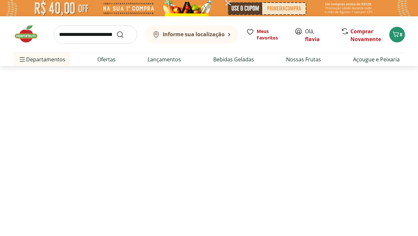
select select "**********"
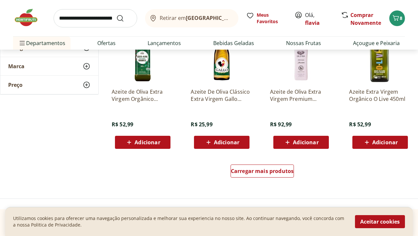
scroll to position [406, 0]
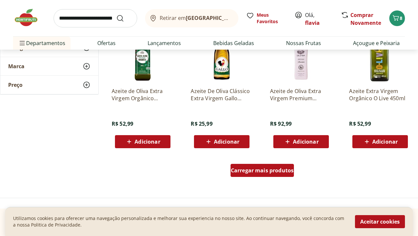
click at [269, 171] on span "Carregar mais produtos" at bounding box center [262, 170] width 63 height 5
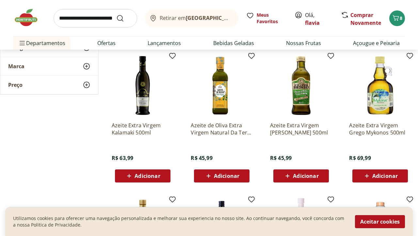
scroll to position [514, 0]
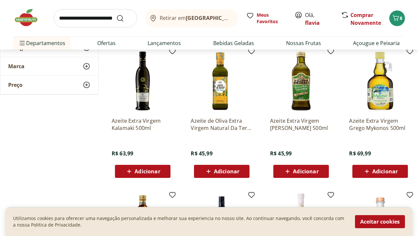
click at [306, 172] on span "Adicionar" at bounding box center [305, 171] width 25 height 5
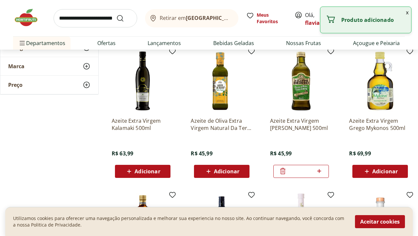
click at [85, 23] on input "search" at bounding box center [96, 18] width 84 height 18
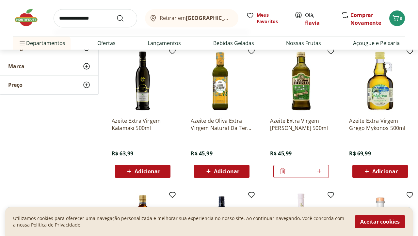
type input "**********"
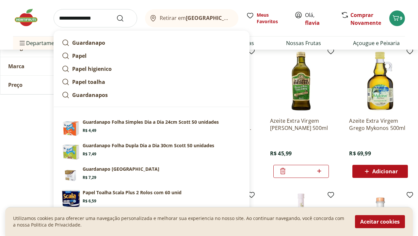
click at [124, 18] on button "Submit Search" at bounding box center [124, 18] width 16 height 8
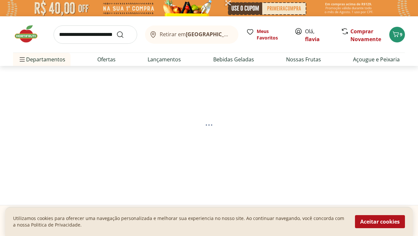
select select "**********"
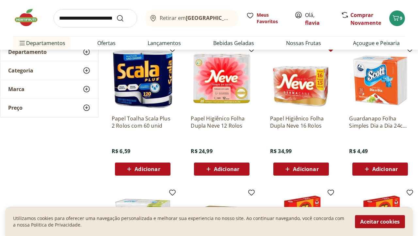
scroll to position [143, 0]
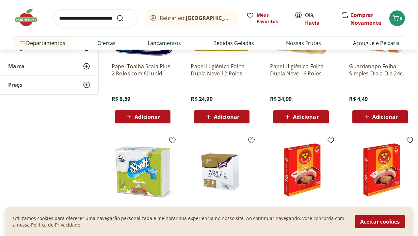
click at [390, 118] on span "Adicionar" at bounding box center [385, 116] width 25 height 5
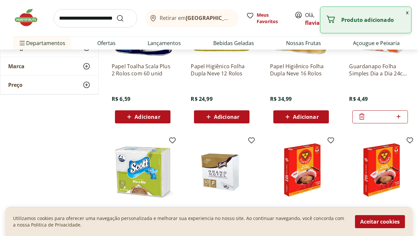
click at [83, 17] on input "search" at bounding box center [96, 18] width 84 height 18
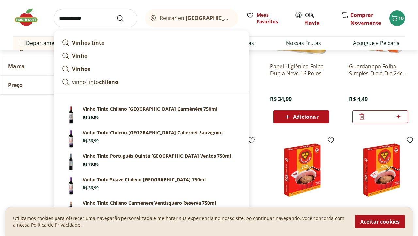
type input "**********"
click at [124, 18] on button "Submit Search" at bounding box center [124, 18] width 16 height 8
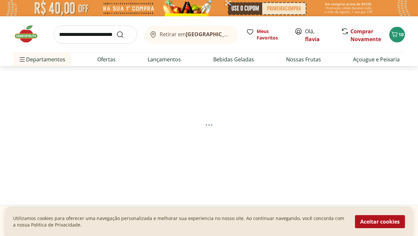
select select "**********"
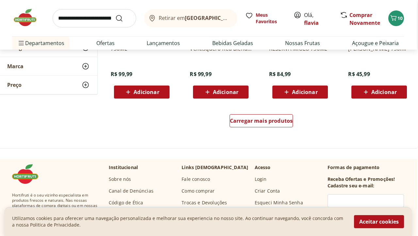
scroll to position [458, 1]
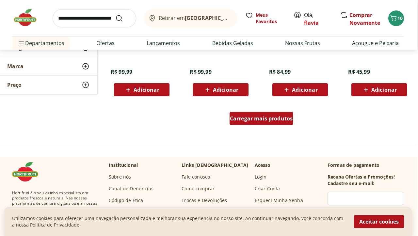
click at [273, 117] on span "Carregar mais produtos" at bounding box center [261, 118] width 63 height 5
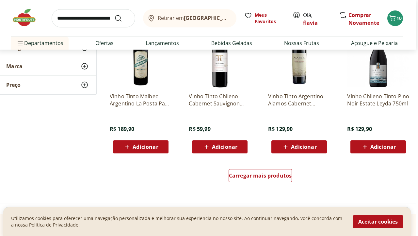
scroll to position [838, 2]
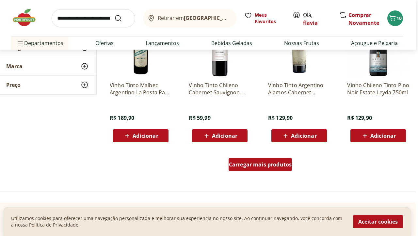
click at [272, 163] on span "Carregar mais produtos" at bounding box center [260, 164] width 63 height 5
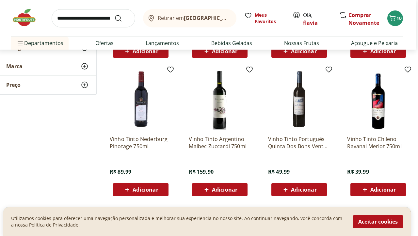
scroll to position [923, 2]
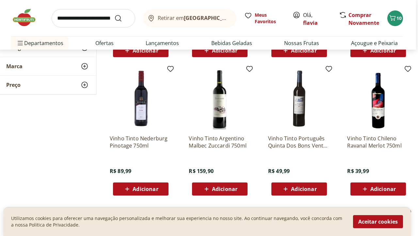
click at [313, 187] on span "Adicionar" at bounding box center [303, 189] width 25 height 5
click at [392, 20] on icon "Carrinho" at bounding box center [393, 18] width 6 height 6
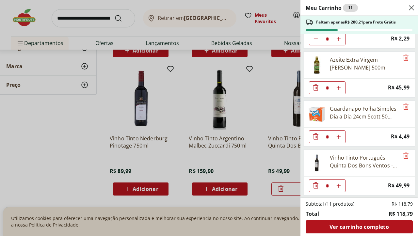
scroll to position [34, 0]
click at [60, 133] on div "Meu Carrinho 11 Faltam apenas R$ 280,21 para Frete Grátis REFRIGERANTE COCA COL…" at bounding box center [209, 118] width 418 height 236
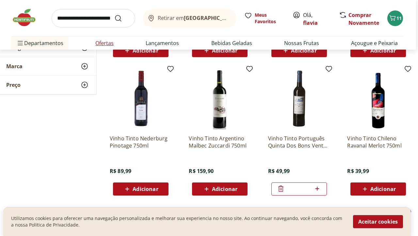
click at [106, 44] on link "Ofertas" at bounding box center [104, 43] width 18 height 8
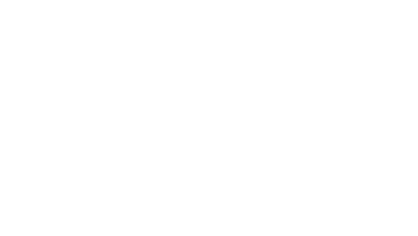
select select "**********"
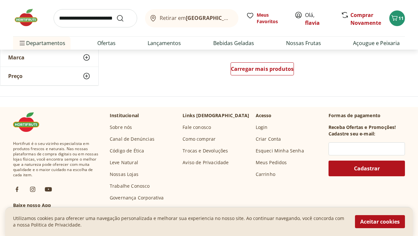
scroll to position [488, 0]
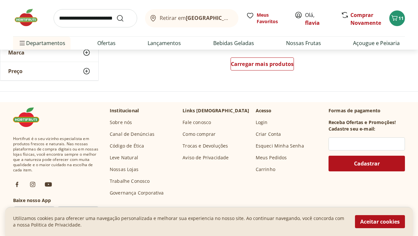
click at [31, 22] on img at bounding box center [29, 18] width 33 height 20
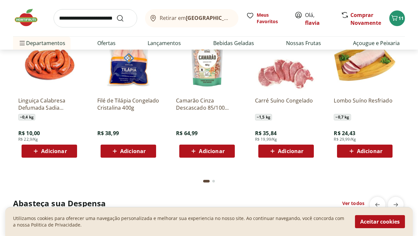
scroll to position [745, 0]
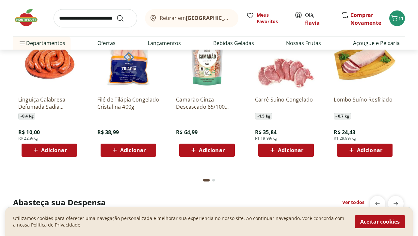
click at [104, 19] on input "search" at bounding box center [96, 18] width 84 height 18
type input "**********"
click at [124, 18] on button "Submit Search" at bounding box center [124, 18] width 16 height 8
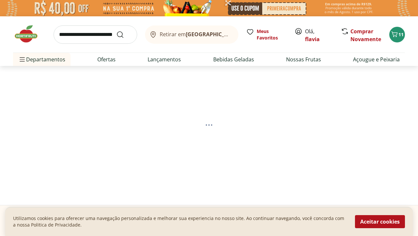
select select "**********"
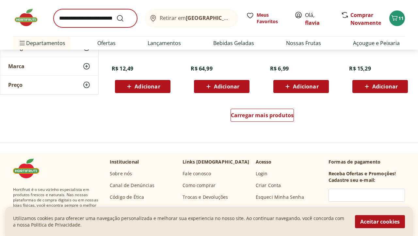
scroll to position [473, 0]
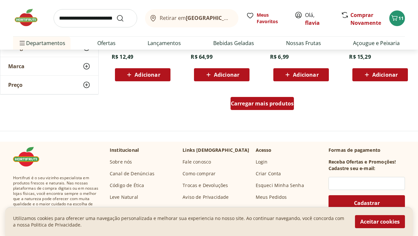
click at [263, 101] on span "Carregar mais produtos" at bounding box center [262, 103] width 63 height 5
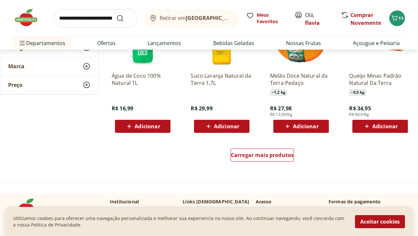
scroll to position [848, 0]
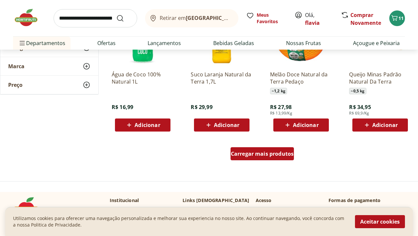
click at [272, 153] on span "Carregar mais produtos" at bounding box center [262, 153] width 63 height 5
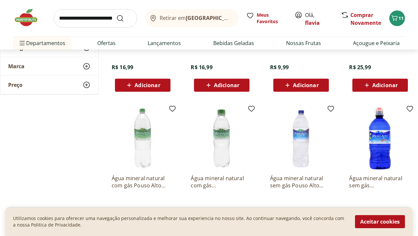
scroll to position [1172, 0]
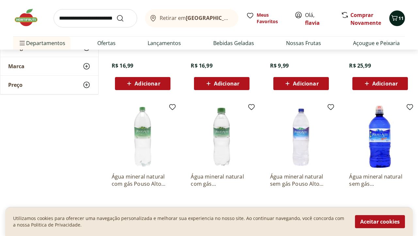
click at [399, 15] on span "11" at bounding box center [401, 18] width 5 height 6
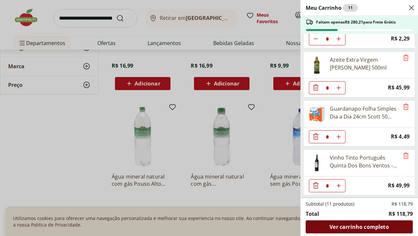
scroll to position [34, 0]
click at [358, 226] on span "Ver carrinho completo" at bounding box center [359, 227] width 59 height 5
